Goal: Complete application form

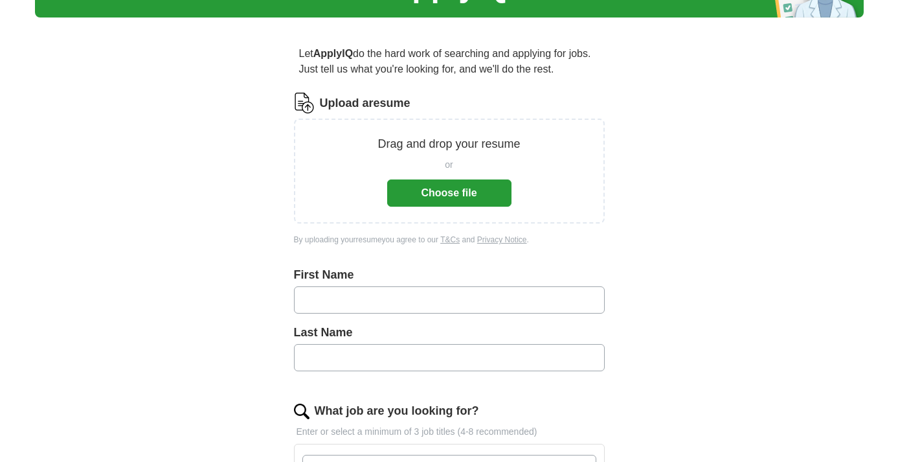
scroll to position [82, 0]
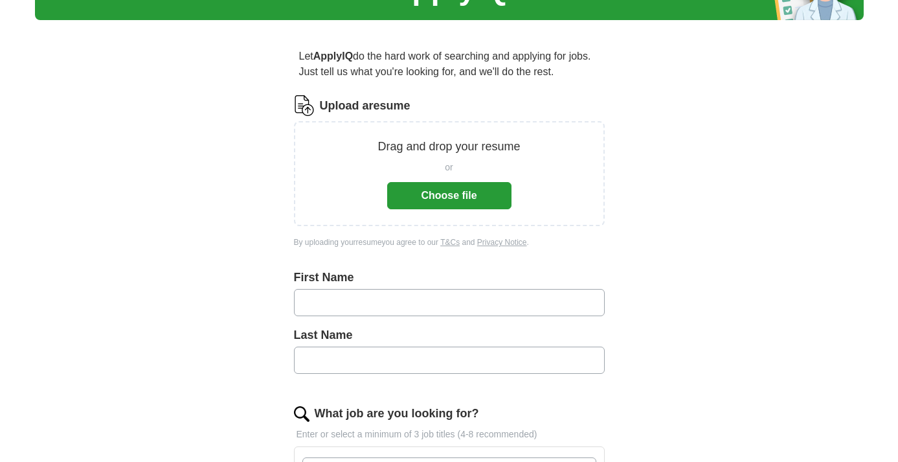
click at [436, 202] on button "Choose file" at bounding box center [449, 195] width 124 height 27
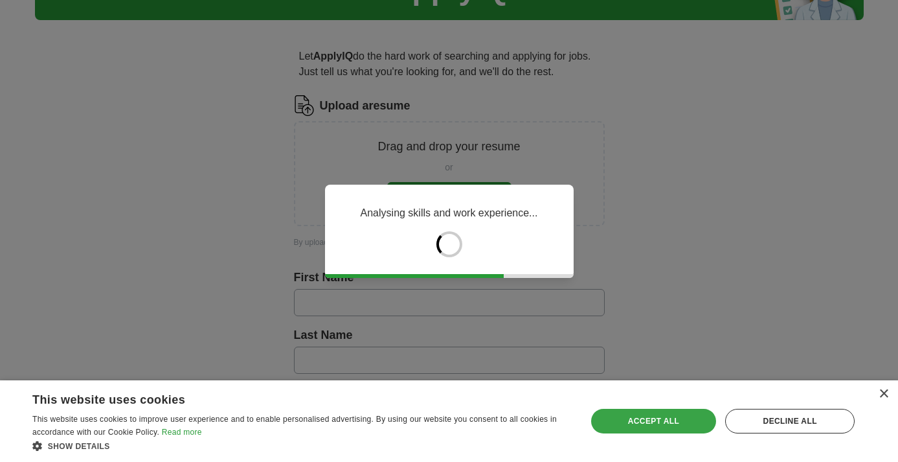
click at [643, 413] on div "Accept all" at bounding box center [654, 421] width 126 height 25
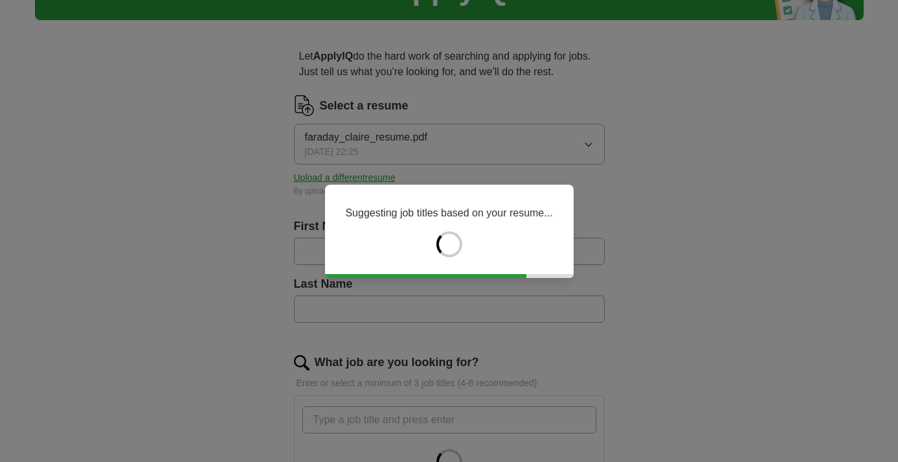
type input "******"
type input "*******"
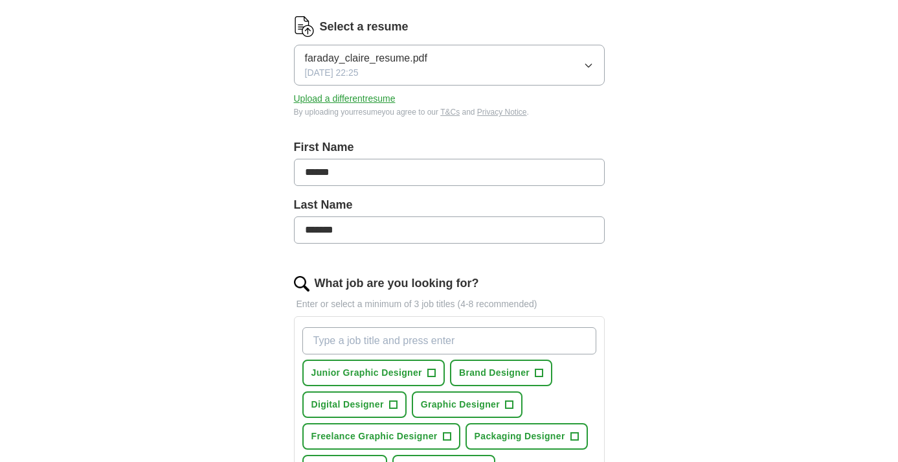
scroll to position [169, 0]
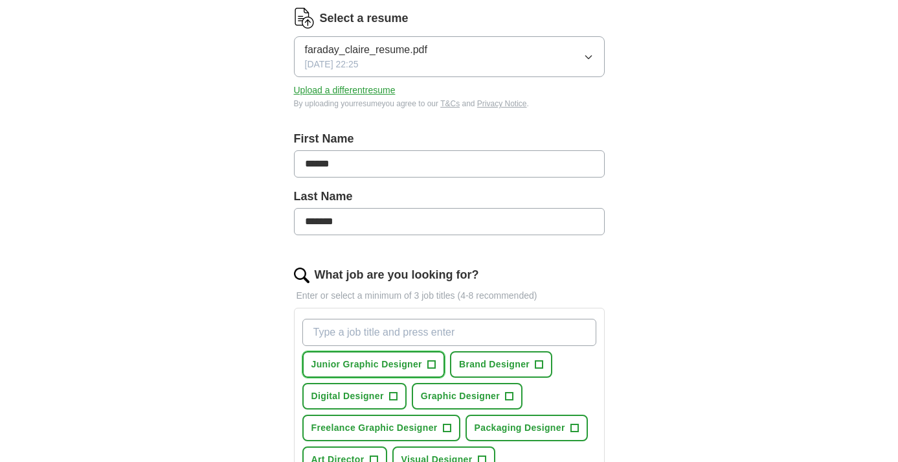
click at [382, 363] on span "Junior Graphic Designer" at bounding box center [367, 365] width 111 height 14
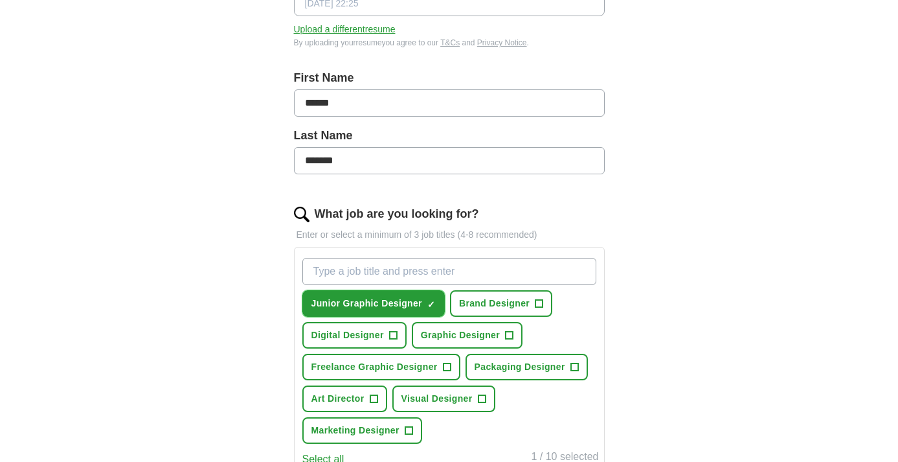
scroll to position [244, 0]
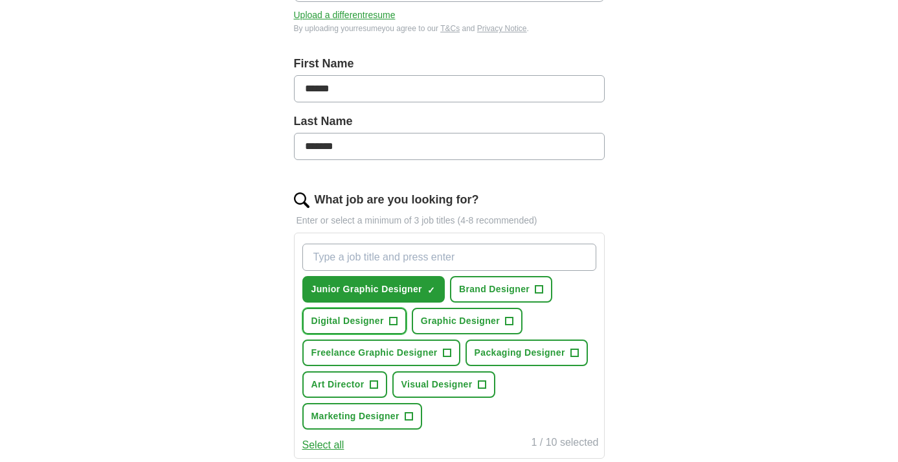
click at [369, 326] on span "Digital Designer" at bounding box center [348, 321] width 73 height 14
click at [426, 324] on span "Graphic Designer" at bounding box center [460, 321] width 79 height 14
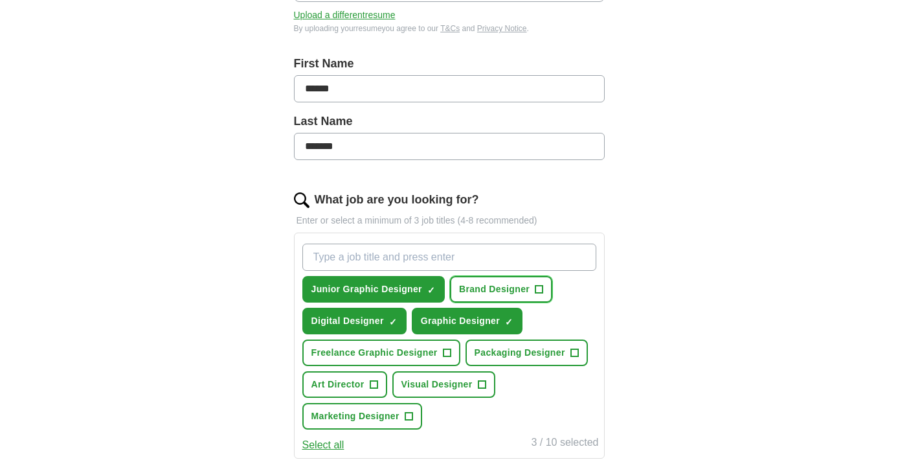
click at [481, 287] on span "Brand Designer" at bounding box center [494, 289] width 71 height 14
click at [380, 361] on button "Freelance Graphic Designer +" at bounding box center [382, 352] width 158 height 27
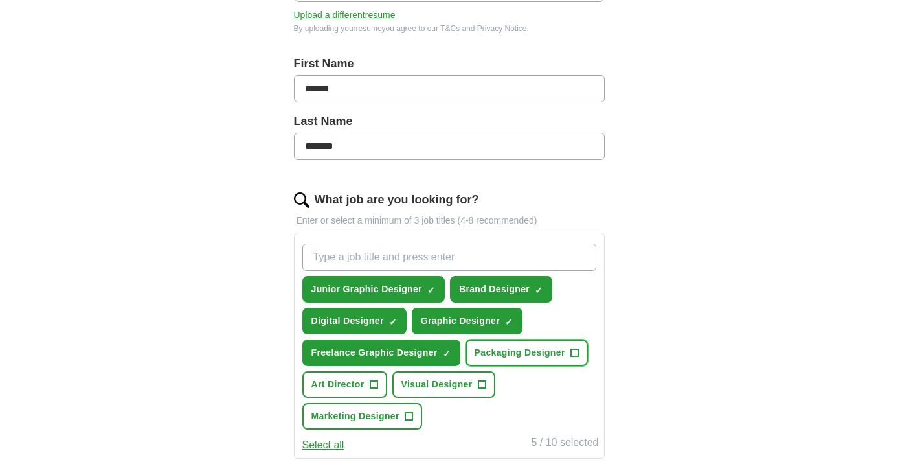
click at [524, 354] on span "Packaging Designer" at bounding box center [520, 353] width 91 height 14
click at [445, 389] on span "Visual Designer" at bounding box center [437, 385] width 71 height 14
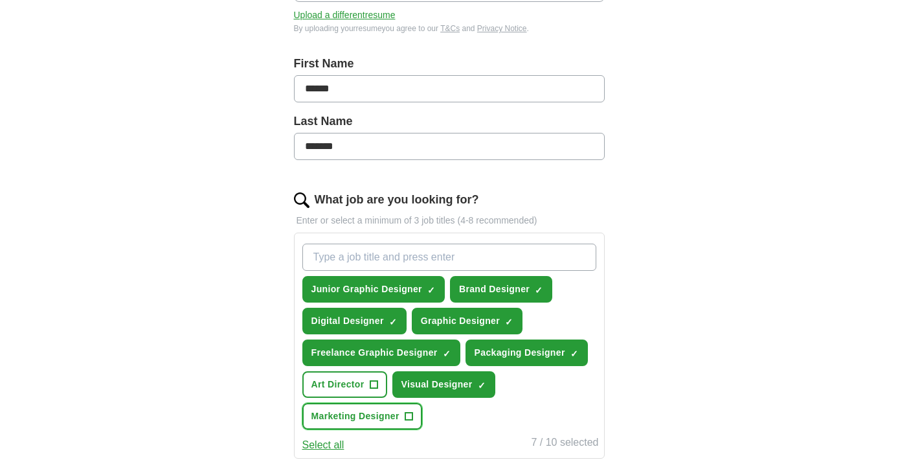
click at [389, 416] on span "Marketing Designer" at bounding box center [356, 416] width 88 height 14
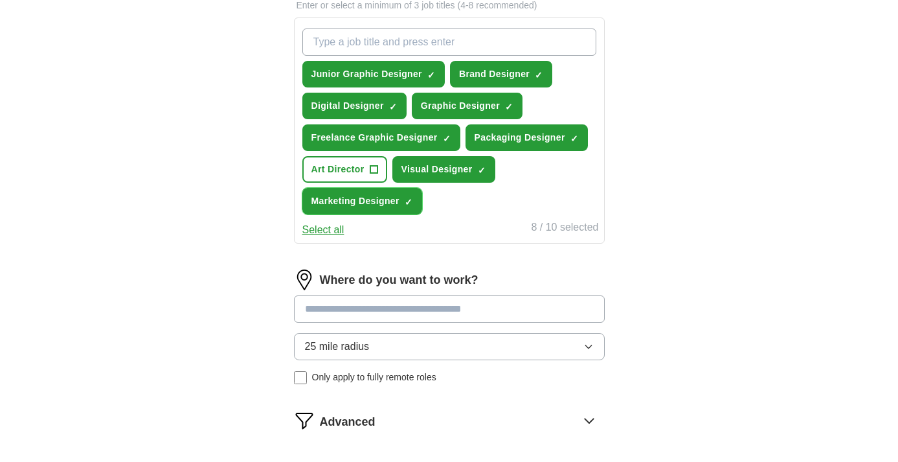
scroll to position [520, 0]
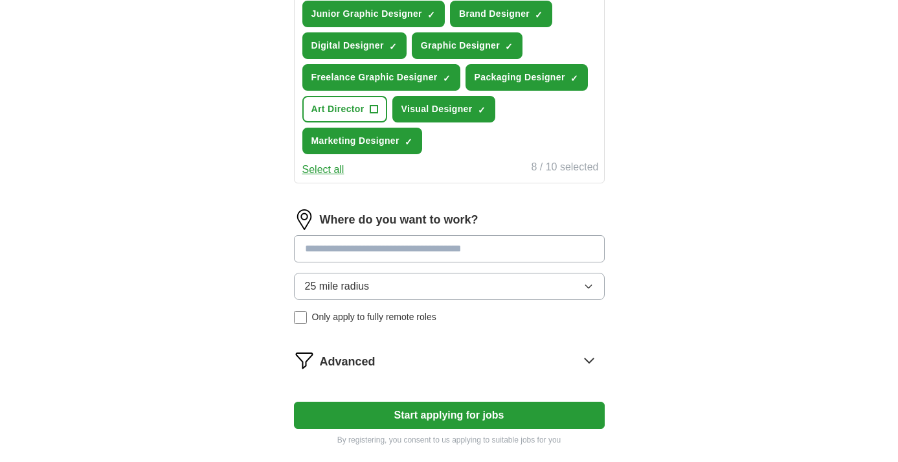
click at [390, 247] on input at bounding box center [449, 248] width 311 height 27
type input "*"
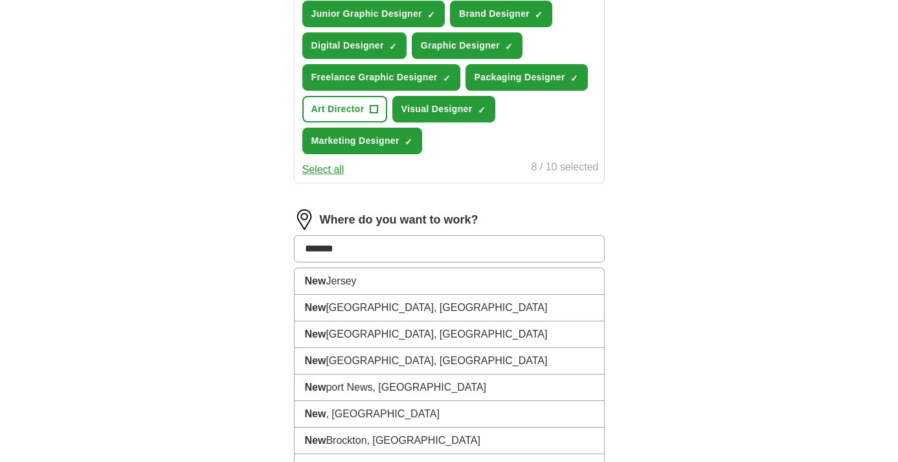
type input "********"
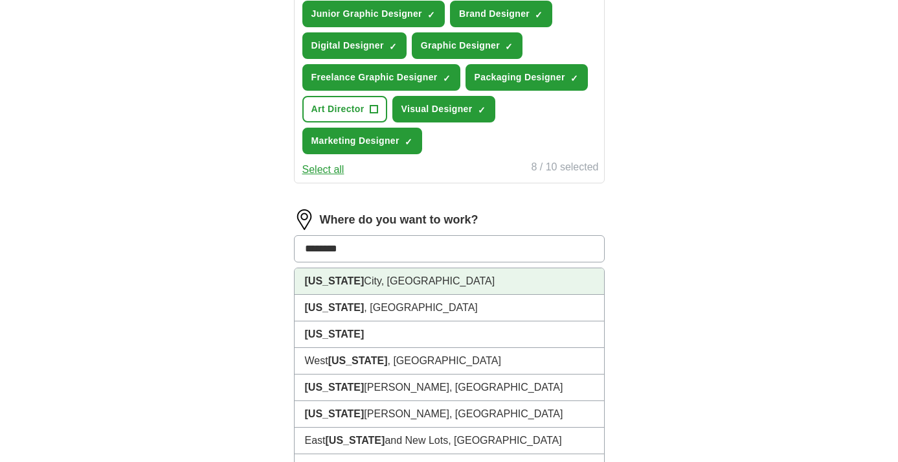
click at [442, 284] on li "[US_STATE][GEOGRAPHIC_DATA], [GEOGRAPHIC_DATA]" at bounding box center [450, 281] width 310 height 27
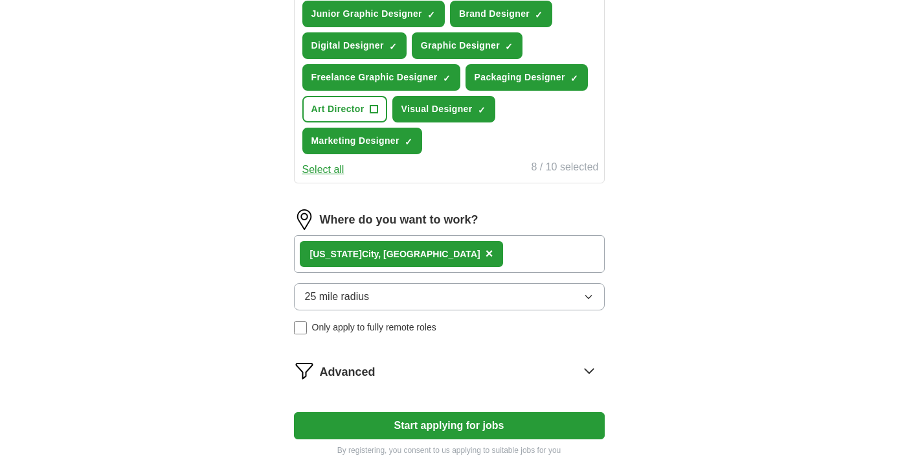
click at [445, 256] on div "[US_STATE][GEOGRAPHIC_DATA], [GEOGRAPHIC_DATA] ×" at bounding box center [449, 254] width 311 height 38
click at [430, 255] on div "[US_STATE][GEOGRAPHIC_DATA], [GEOGRAPHIC_DATA] ×" at bounding box center [449, 254] width 311 height 38
click at [402, 252] on div "[US_STATE][GEOGRAPHIC_DATA], [GEOGRAPHIC_DATA] ×" at bounding box center [402, 254] width 204 height 26
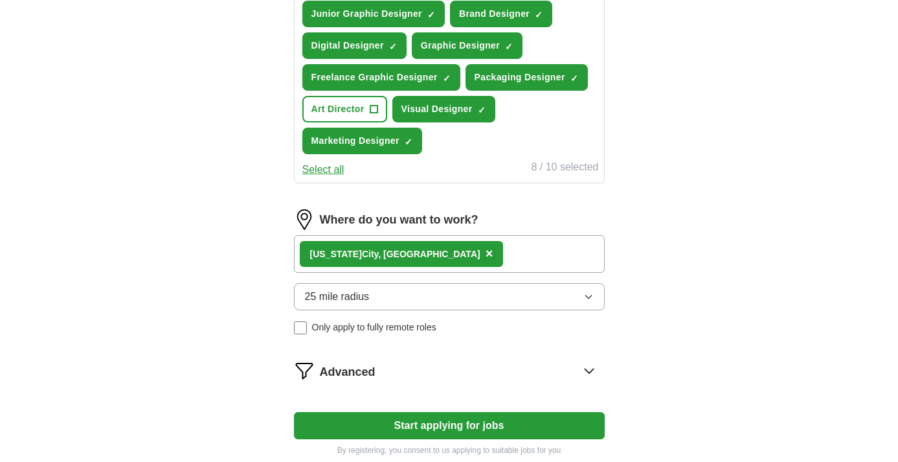
click at [442, 253] on div "[US_STATE][GEOGRAPHIC_DATA], [GEOGRAPHIC_DATA] ×" at bounding box center [449, 254] width 311 height 38
click at [486, 253] on span "×" at bounding box center [490, 253] width 8 height 14
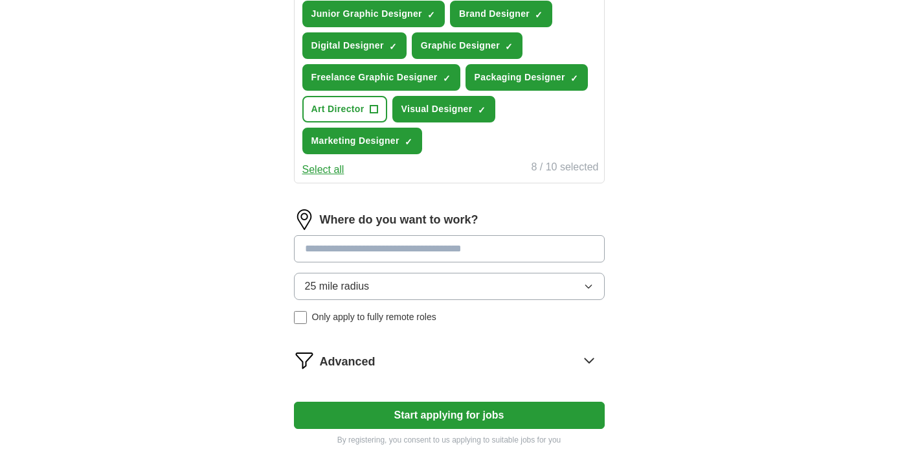
click at [393, 246] on input at bounding box center [449, 248] width 311 height 27
type input "******"
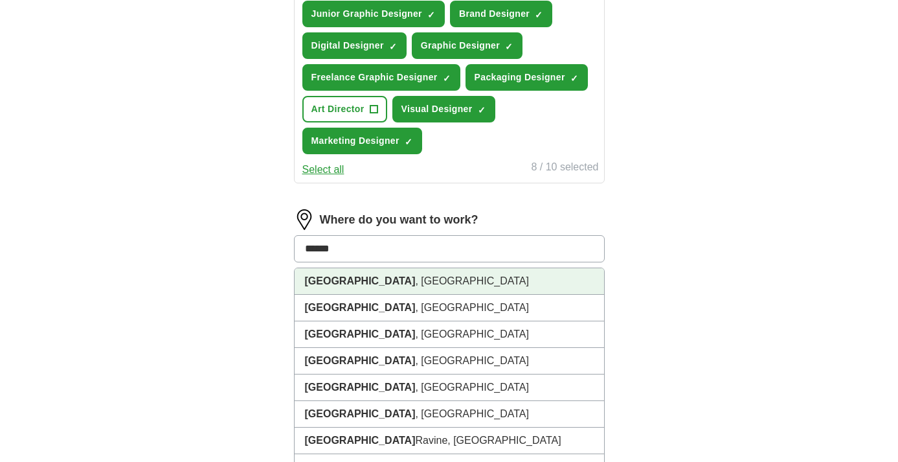
click at [385, 284] on li "[GEOGRAPHIC_DATA] , [GEOGRAPHIC_DATA]" at bounding box center [450, 281] width 310 height 27
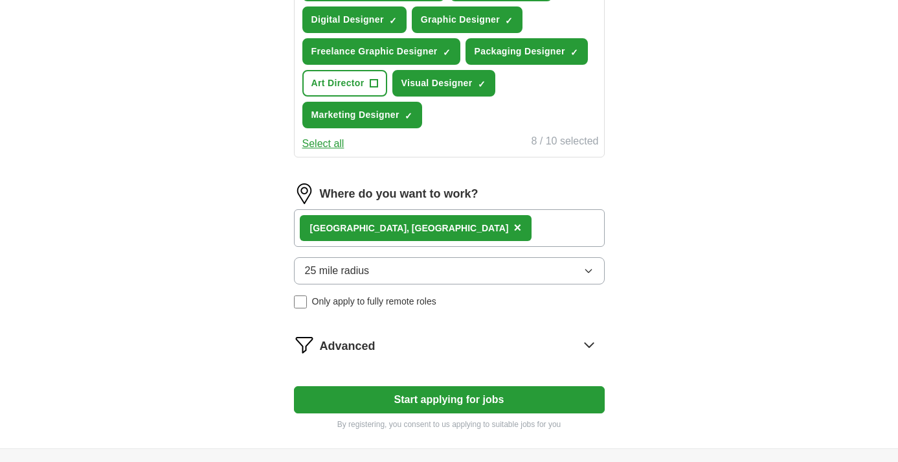
scroll to position [548, 0]
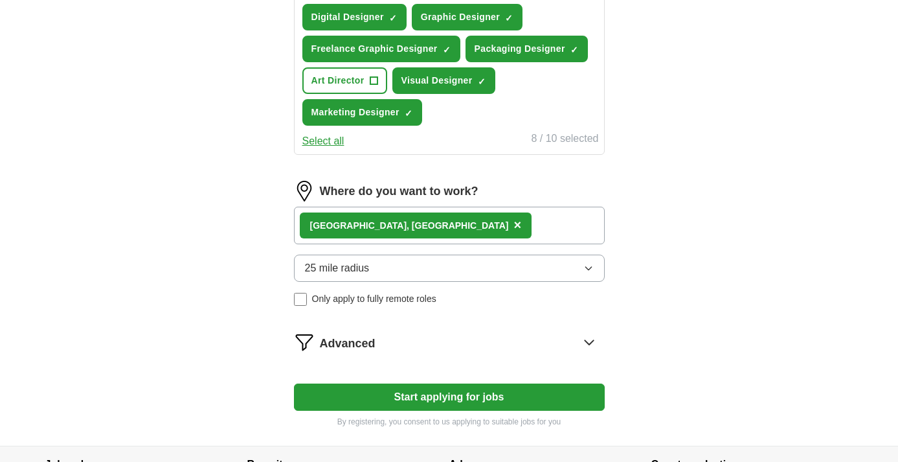
click at [416, 274] on button "25 mile radius" at bounding box center [449, 268] width 311 height 27
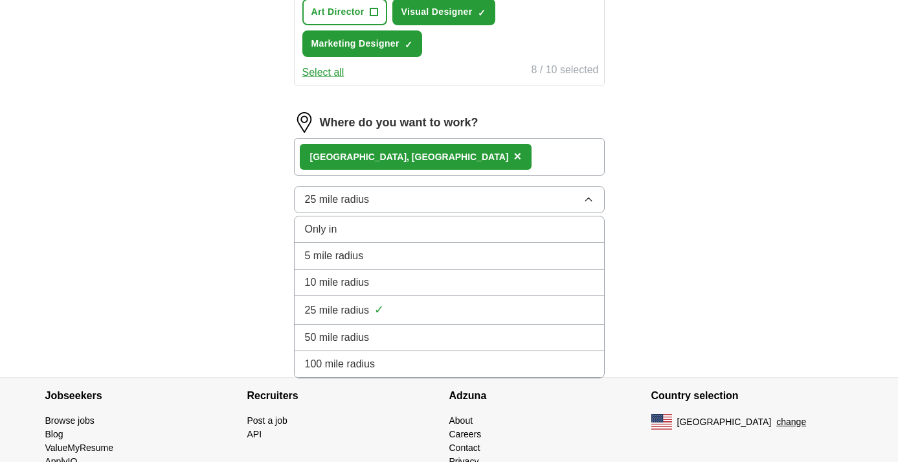
scroll to position [617, 0]
click at [364, 357] on span "100 mile radius" at bounding box center [340, 364] width 71 height 16
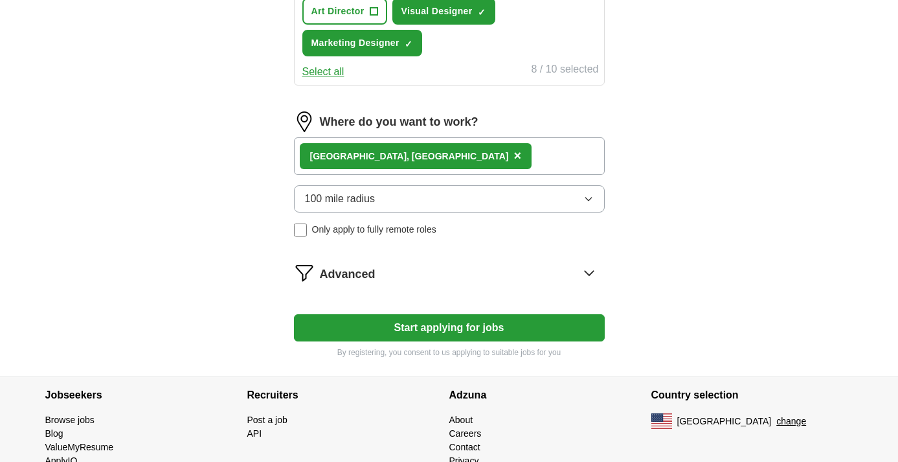
click at [385, 321] on button "Start applying for jobs" at bounding box center [449, 327] width 311 height 27
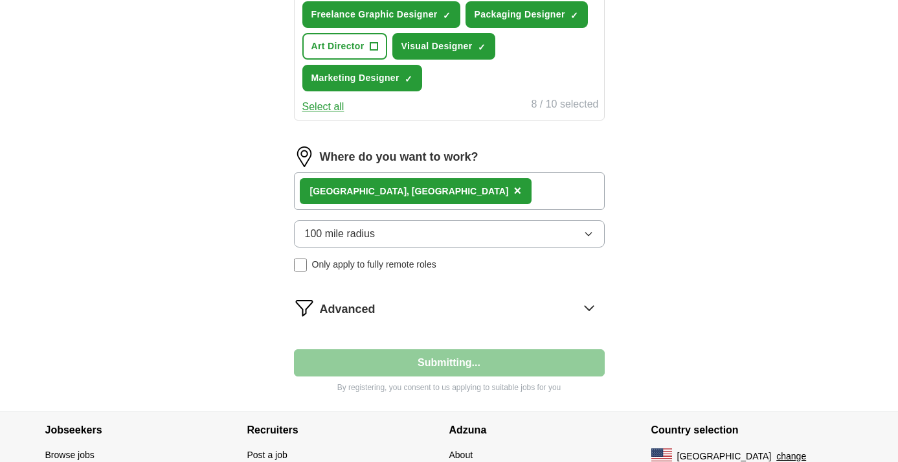
select select "**"
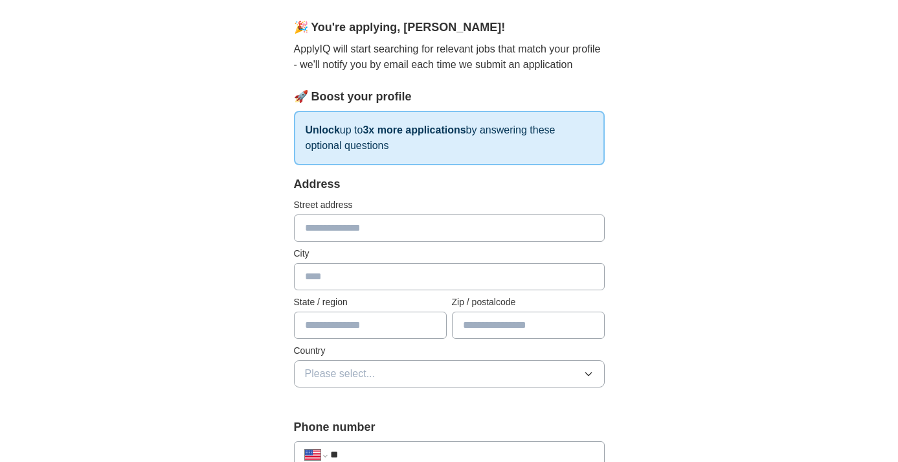
scroll to position [0, 0]
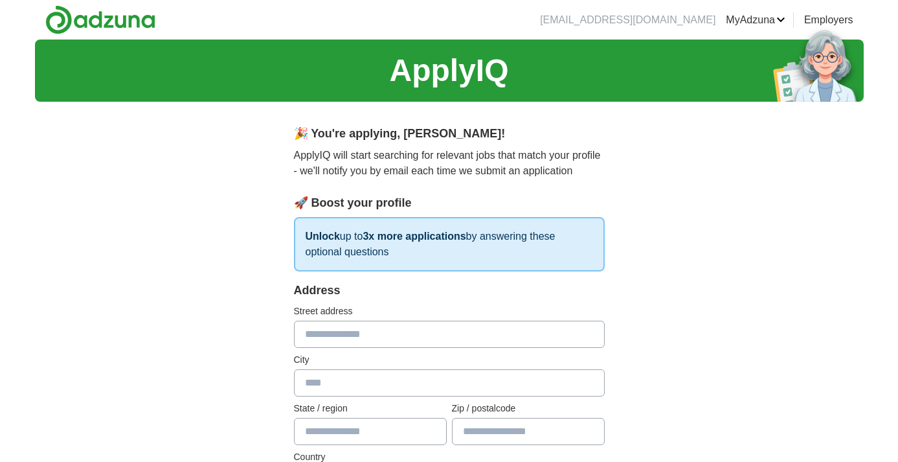
click at [369, 338] on input "text" at bounding box center [449, 334] width 311 height 27
type input "**********"
type input "**"
type input "*****"
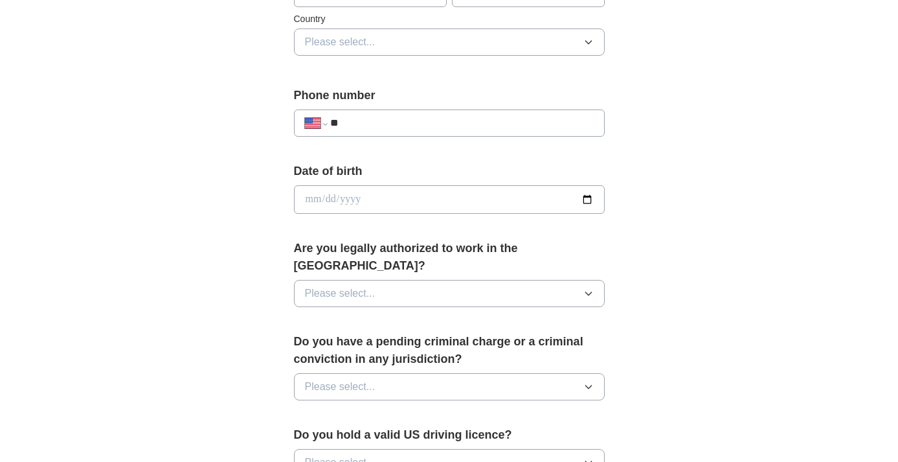
scroll to position [457, 0]
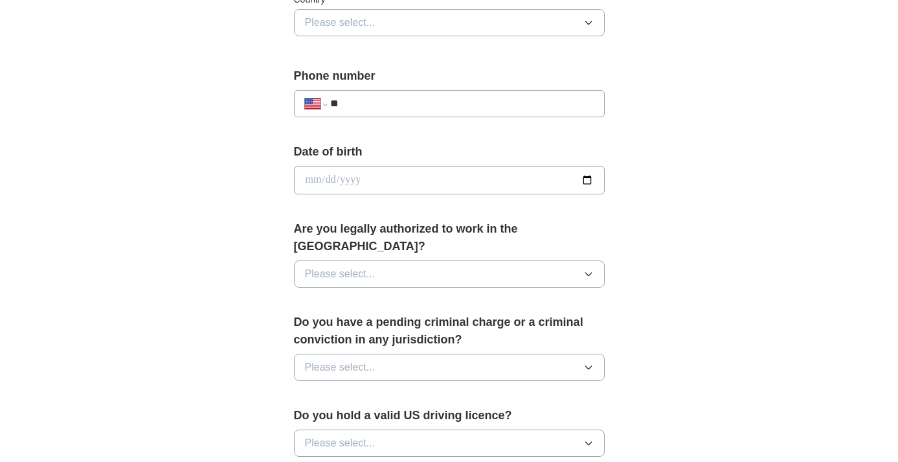
click at [385, 33] on button "Please select..." at bounding box center [449, 22] width 311 height 27
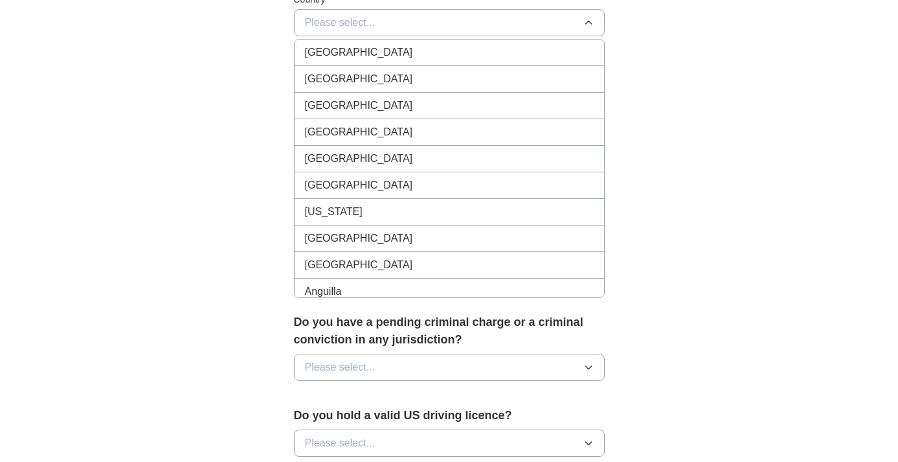
click at [378, 78] on div "[GEOGRAPHIC_DATA]" at bounding box center [449, 79] width 289 height 16
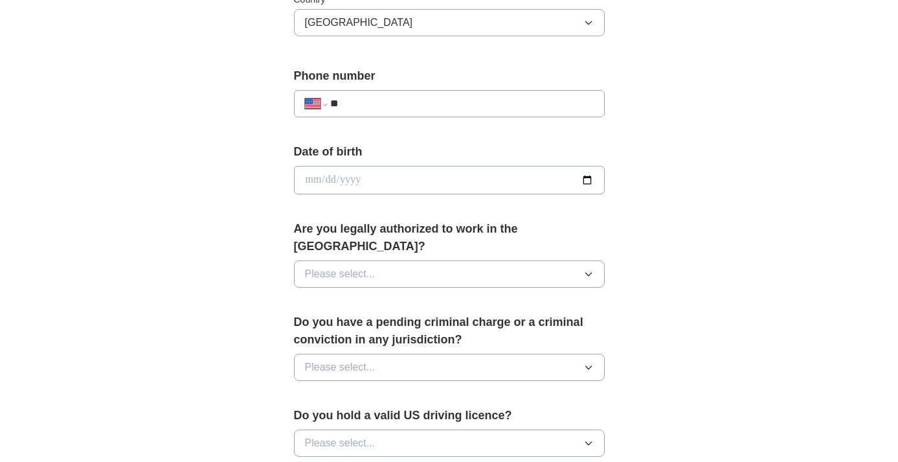
click at [387, 109] on input "**" at bounding box center [461, 104] width 263 height 16
type input "**********"
click at [368, 163] on div "Date of birth" at bounding box center [449, 174] width 311 height 62
click at [367, 179] on input "date" at bounding box center [449, 180] width 311 height 29
click at [332, 179] on input "date" at bounding box center [449, 180] width 311 height 29
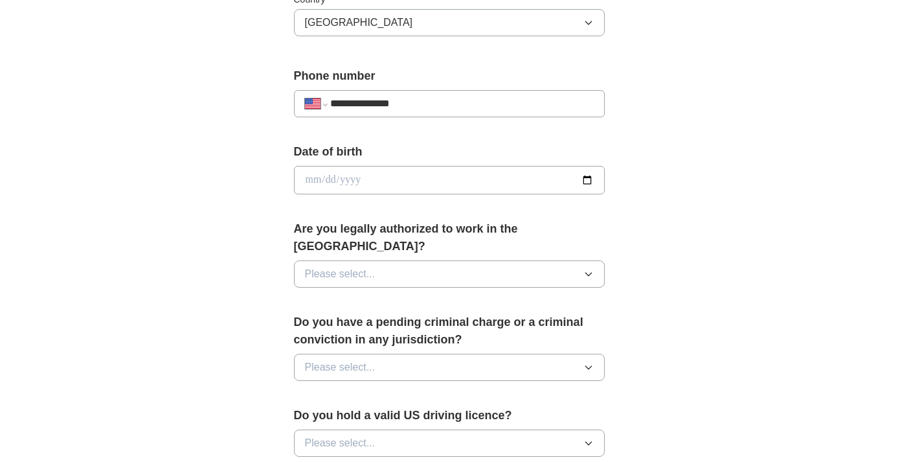
click at [322, 179] on input "date" at bounding box center [449, 180] width 311 height 29
type input "**********"
click at [417, 260] on button "Please select..." at bounding box center [449, 273] width 311 height 27
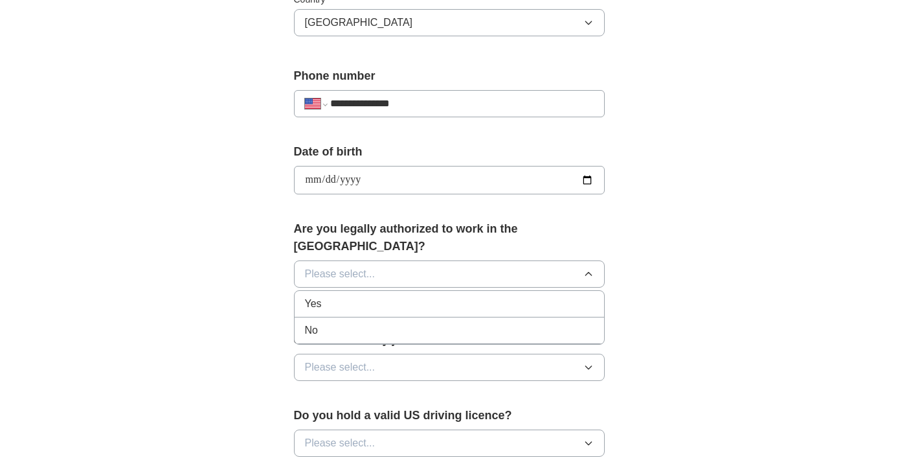
click at [402, 296] on div "Yes" at bounding box center [449, 304] width 289 height 16
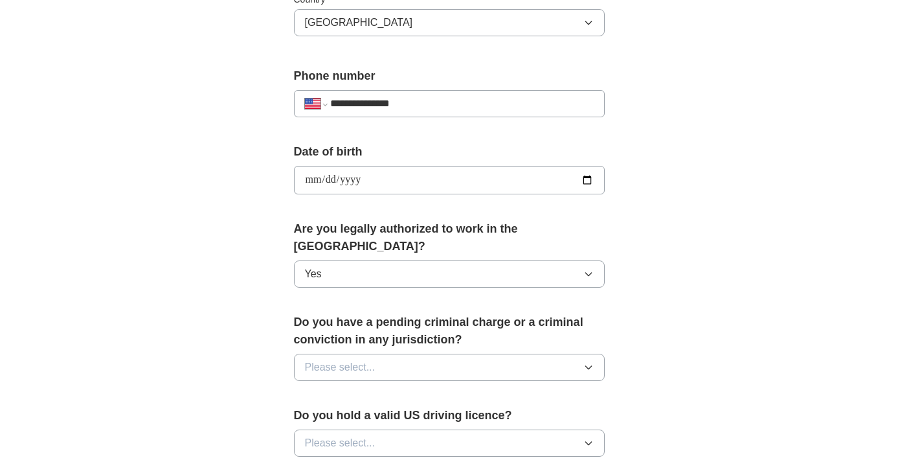
click at [365, 360] on span "Please select..." at bounding box center [340, 368] width 71 height 16
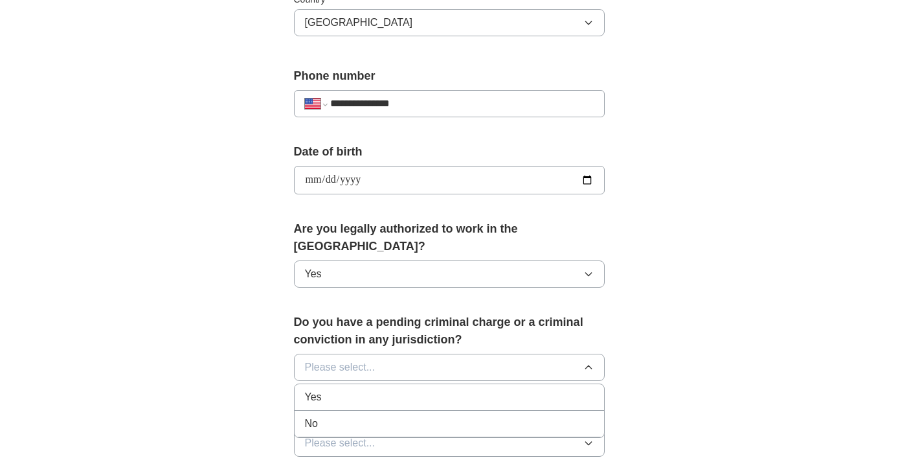
click at [358, 416] on div "No" at bounding box center [449, 424] width 289 height 16
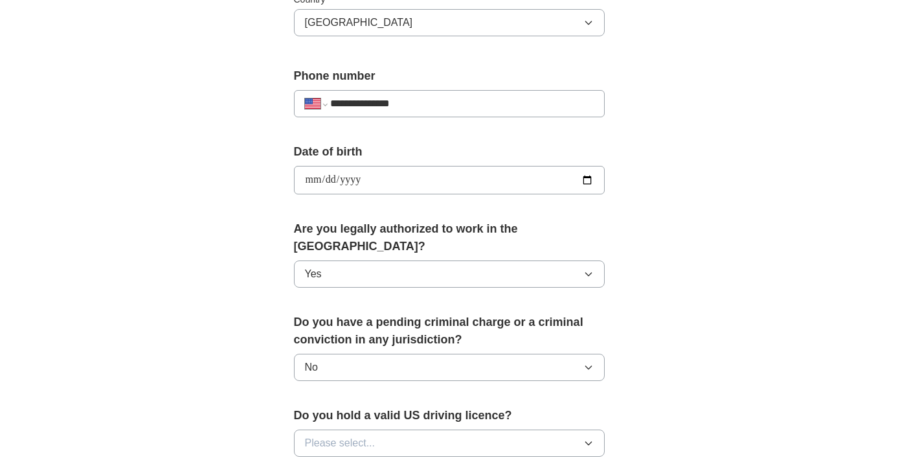
scroll to position [531, 0]
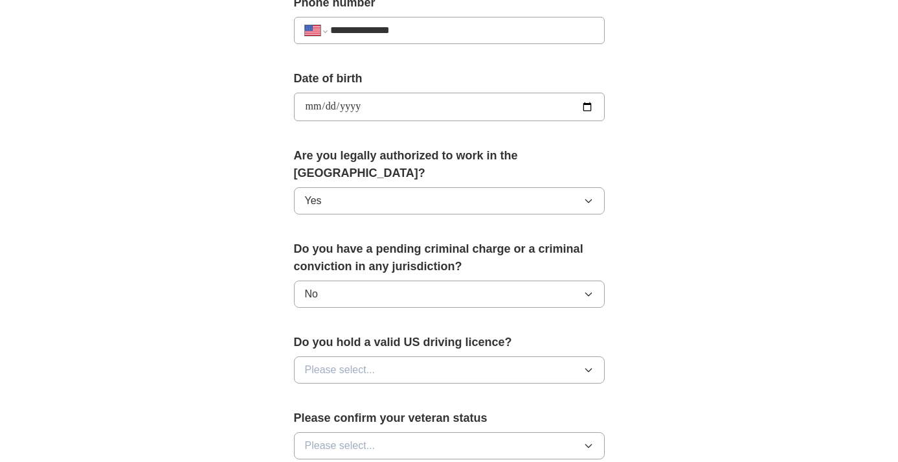
click at [374, 362] on span "Please select..." at bounding box center [340, 370] width 71 height 16
click at [365, 387] on li "Yes" at bounding box center [450, 400] width 310 height 27
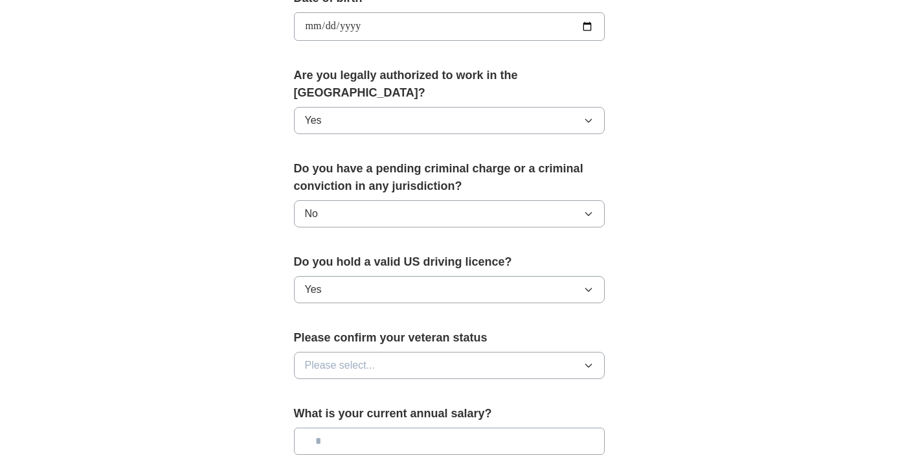
scroll to position [611, 0]
click at [387, 351] on button "Please select..." at bounding box center [449, 364] width 311 height 27
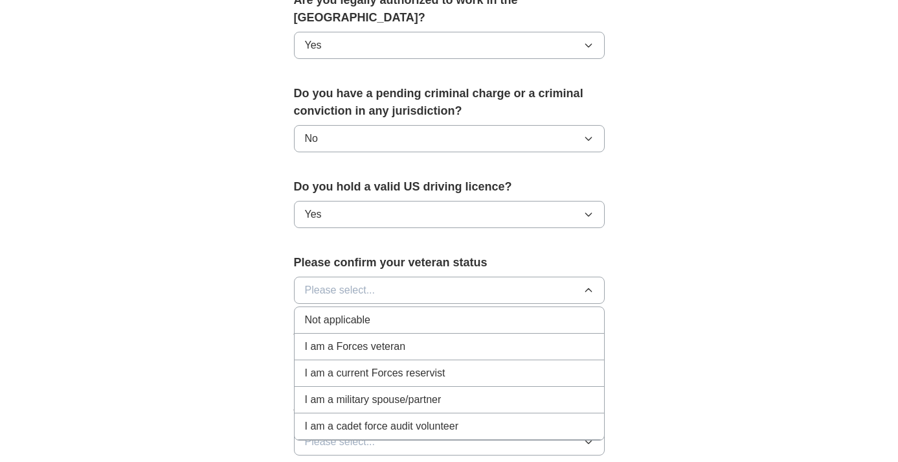
scroll to position [696, 0]
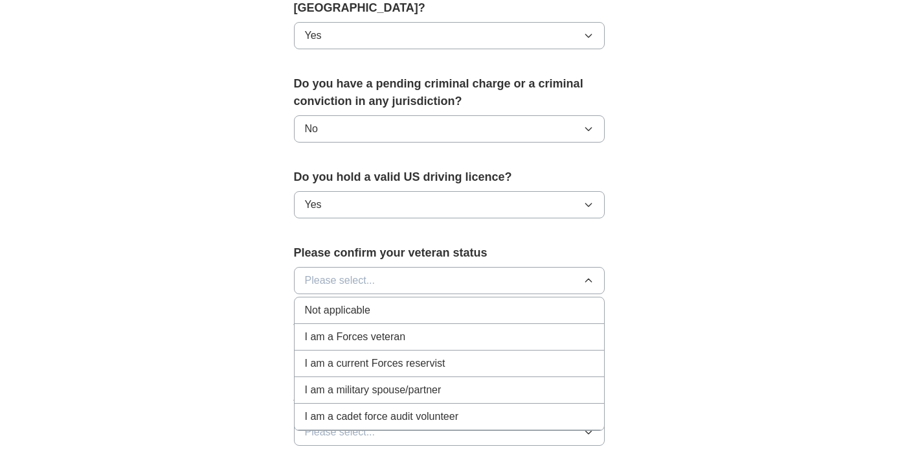
click at [372, 303] on div "Not applicable" at bounding box center [449, 311] width 289 height 16
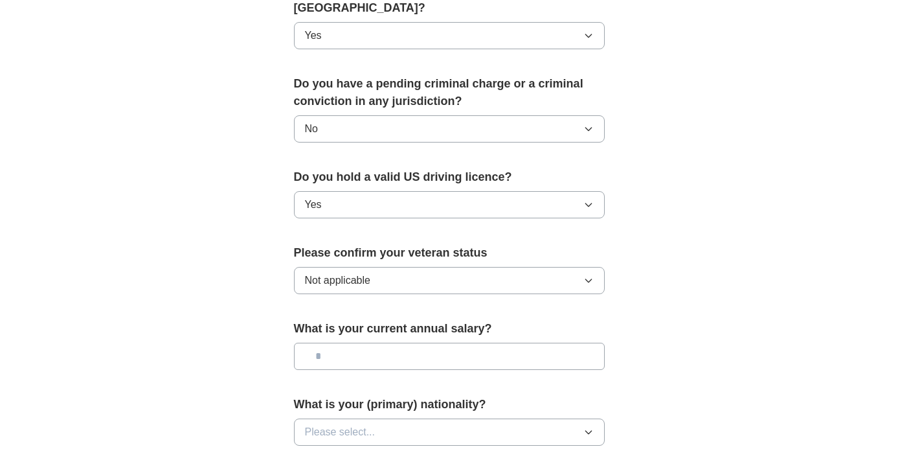
click at [377, 343] on input "text" at bounding box center [449, 356] width 311 height 27
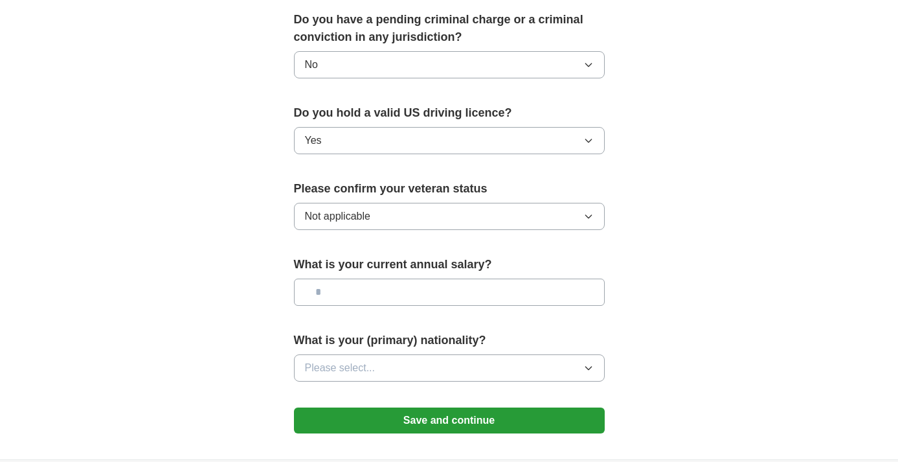
scroll to position [767, 0]
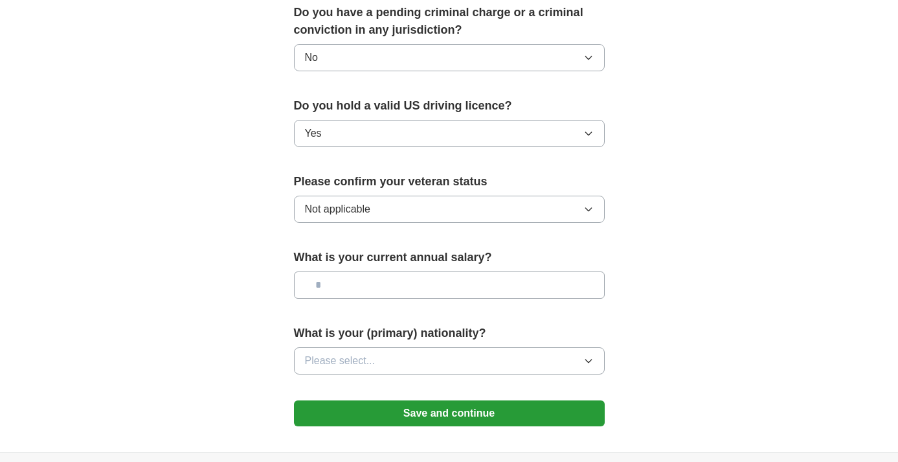
click at [369, 400] on button "Save and continue" at bounding box center [449, 413] width 311 height 26
